Goal: Information Seeking & Learning: Learn about a topic

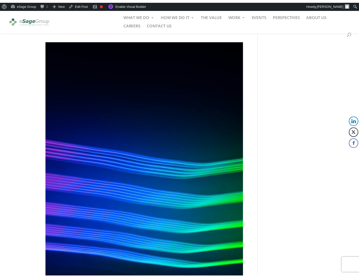
scroll to position [253, 0]
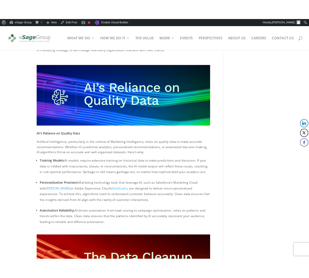
scroll to position [253, 0]
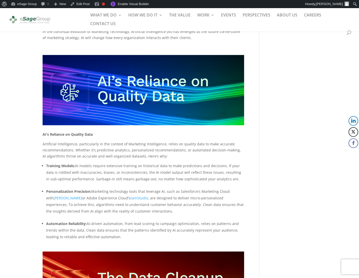
click at [199, 212] on li "Personalization Precision: Marketing technology tools that leverage AI, such as…" at bounding box center [145, 201] width 198 height 26
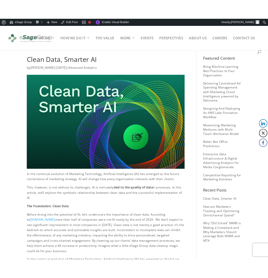
scroll to position [253, 0]
